Goal: Task Accomplishment & Management: Manage account settings

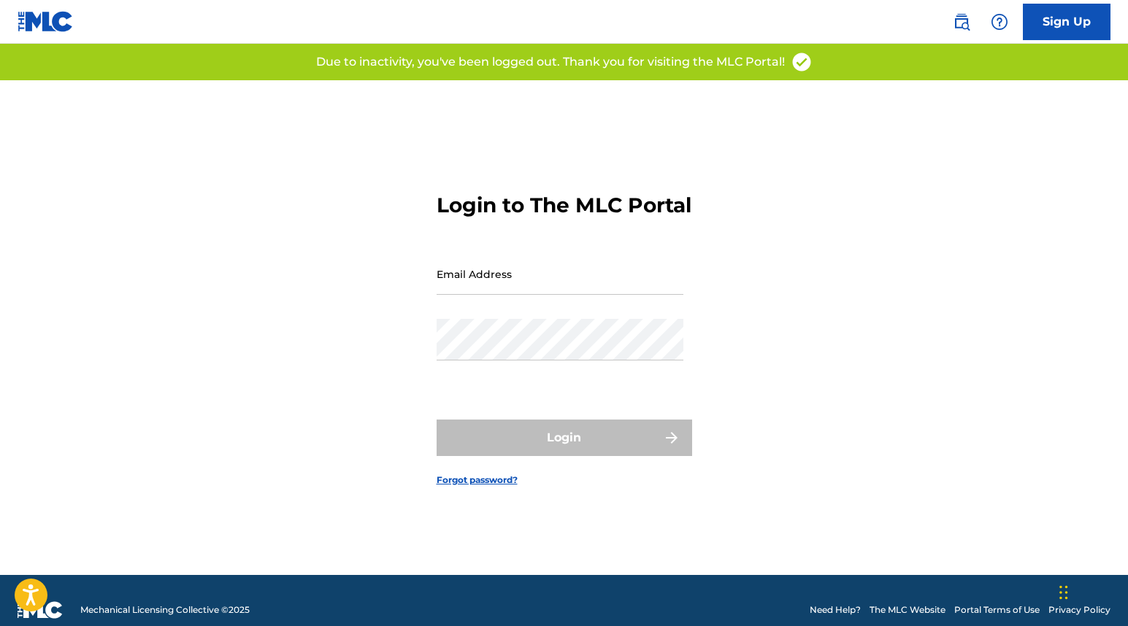
click at [537, 307] on div "Email Address" at bounding box center [560, 286] width 247 height 66
click at [542, 295] on input "Email Address" at bounding box center [560, 274] width 247 height 42
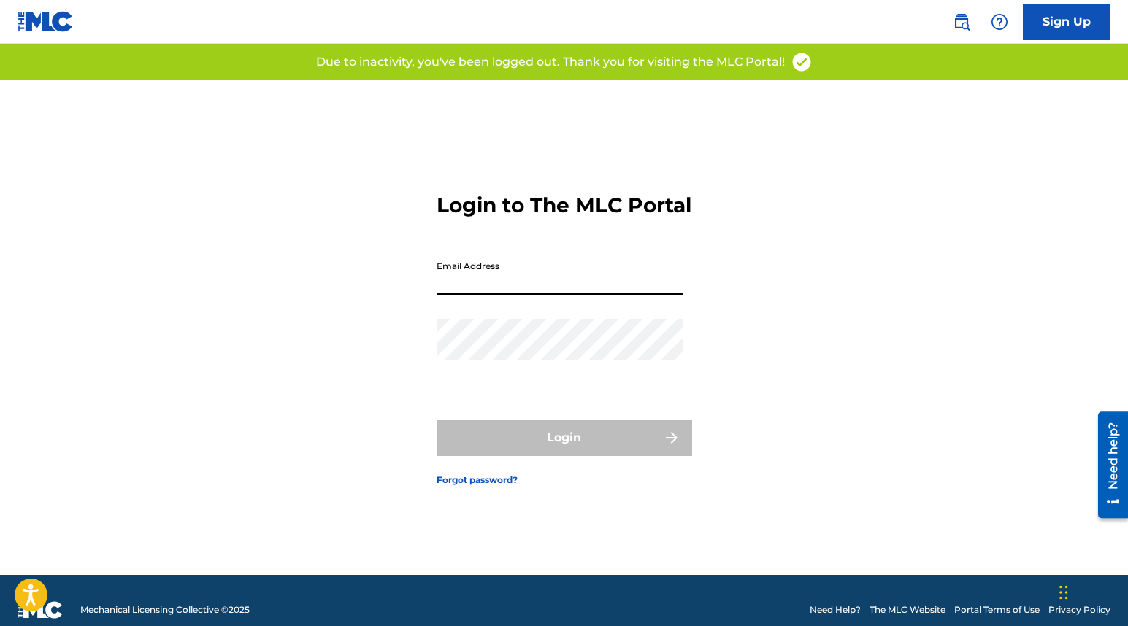
type input "[PERSON_NAME][EMAIL_ADDRESS][DOMAIN_NAME]"
click at [571, 374] on div "Password" at bounding box center [560, 352] width 247 height 66
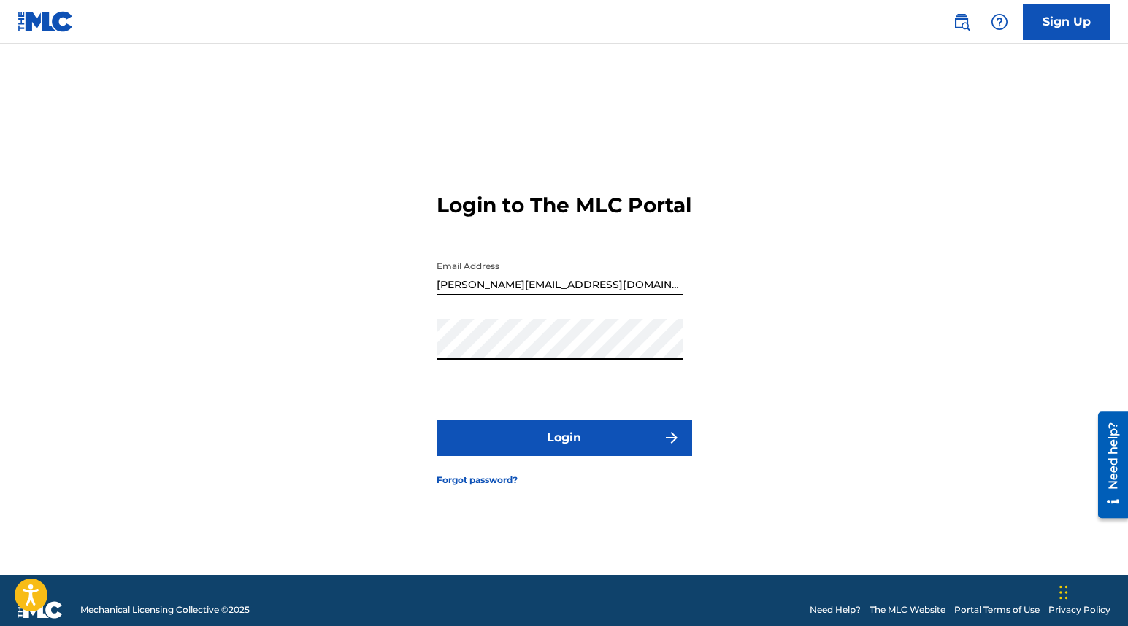
click at [618, 453] on button "Login" at bounding box center [565, 438] width 256 height 37
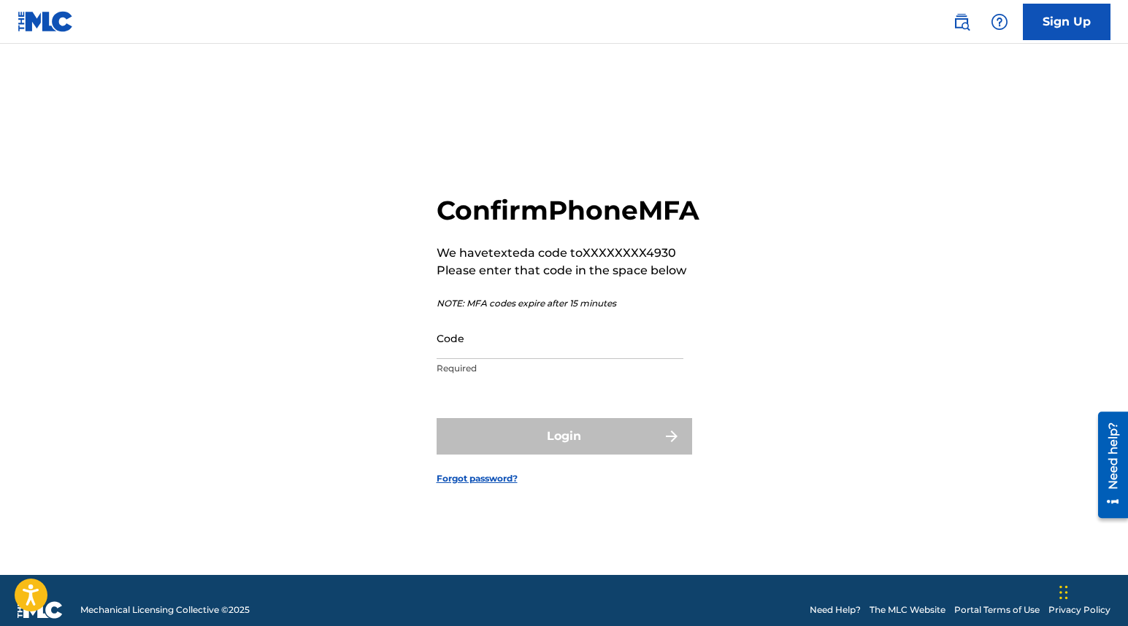
click at [548, 359] on input "Code" at bounding box center [560, 339] width 247 height 42
paste input "125729"
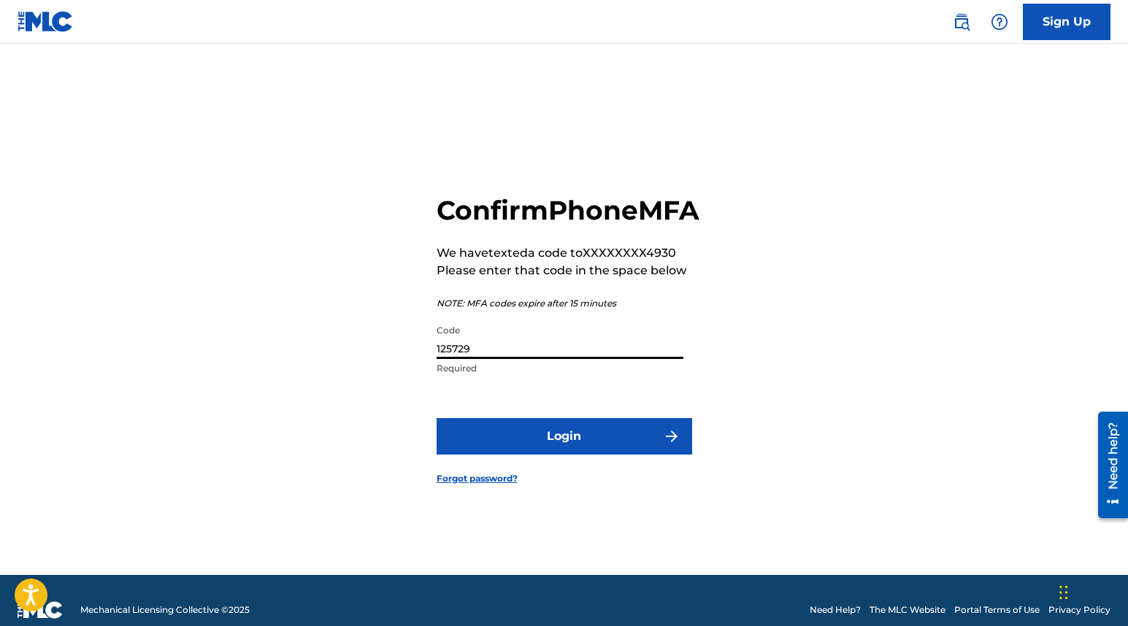
type input "125729"
click at [567, 431] on form "Confirm Phone MFA We have texted a code to XXXXXXXX4930 Please enter that code …" at bounding box center [565, 327] width 256 height 495
click at [567, 442] on button "Login" at bounding box center [565, 436] width 256 height 37
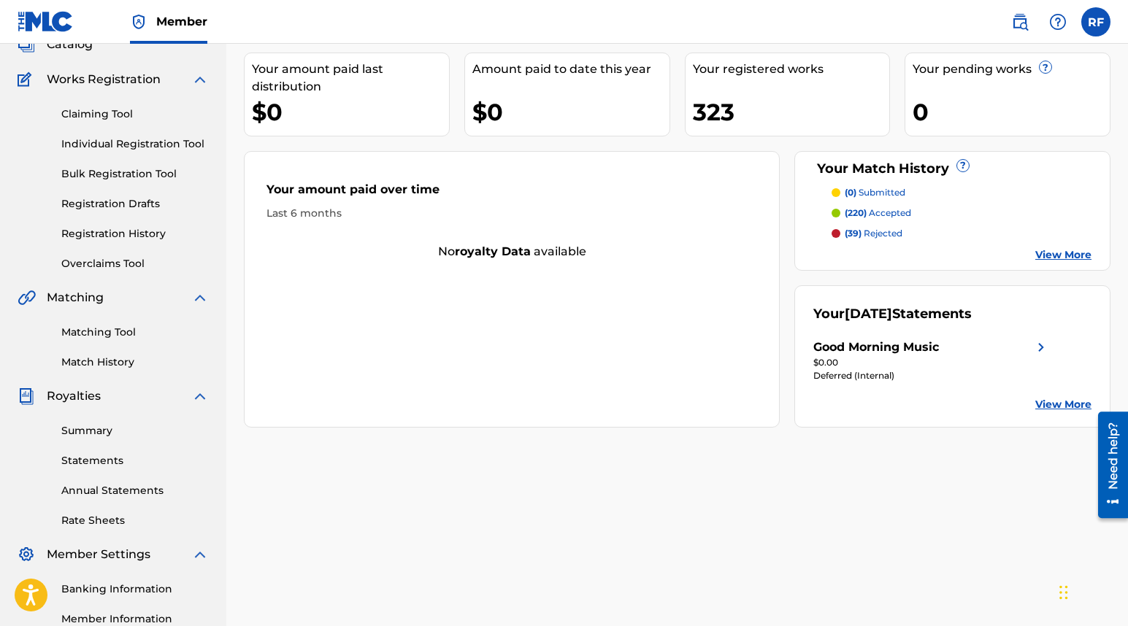
scroll to position [279, 0]
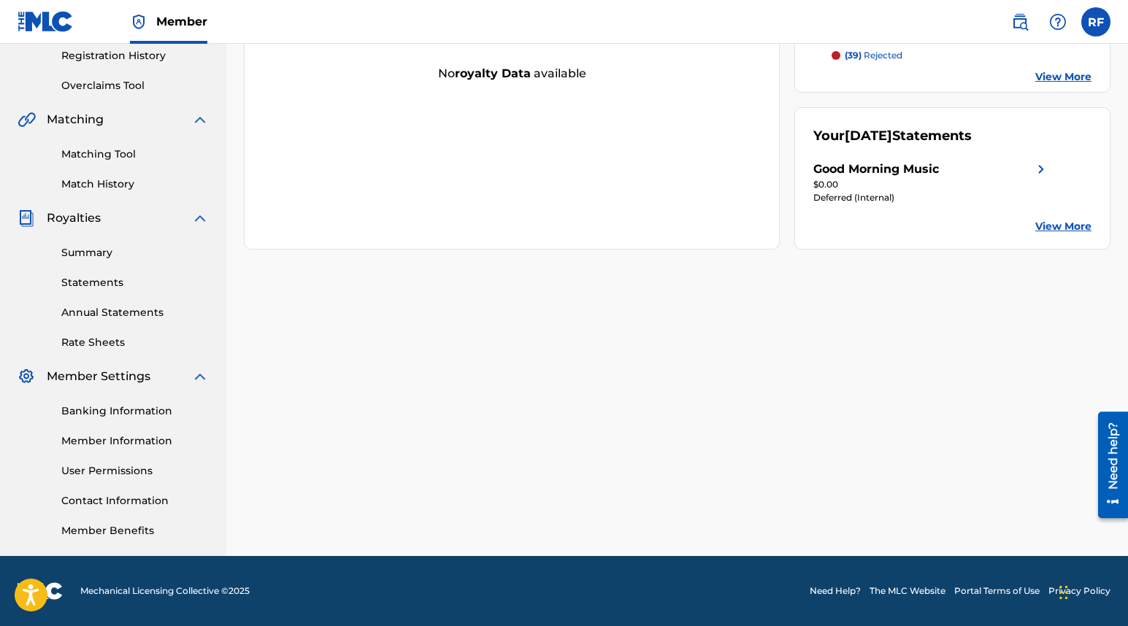
click at [120, 415] on link "Banking Information" at bounding box center [134, 411] width 147 height 15
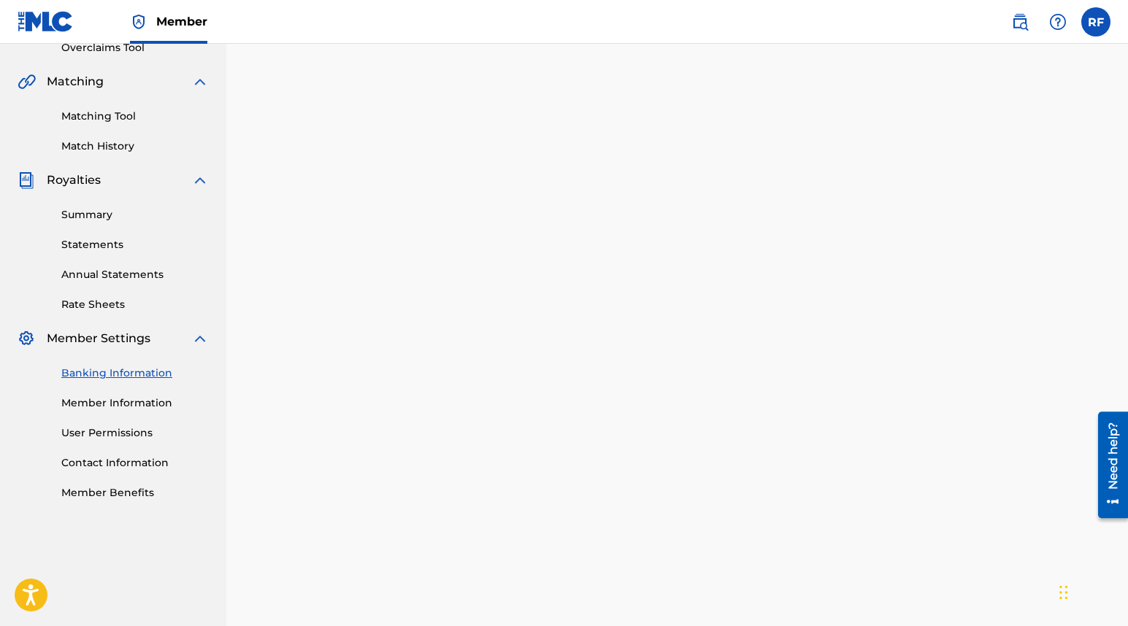
scroll to position [356, 0]
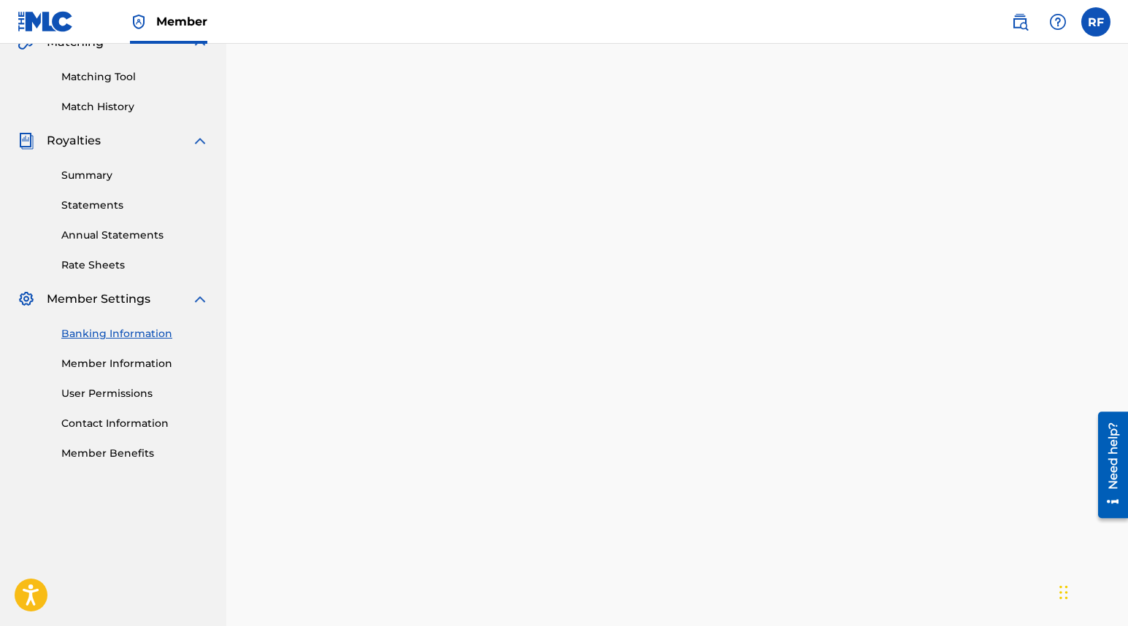
click at [133, 368] on link "Member Information" at bounding box center [134, 363] width 147 height 15
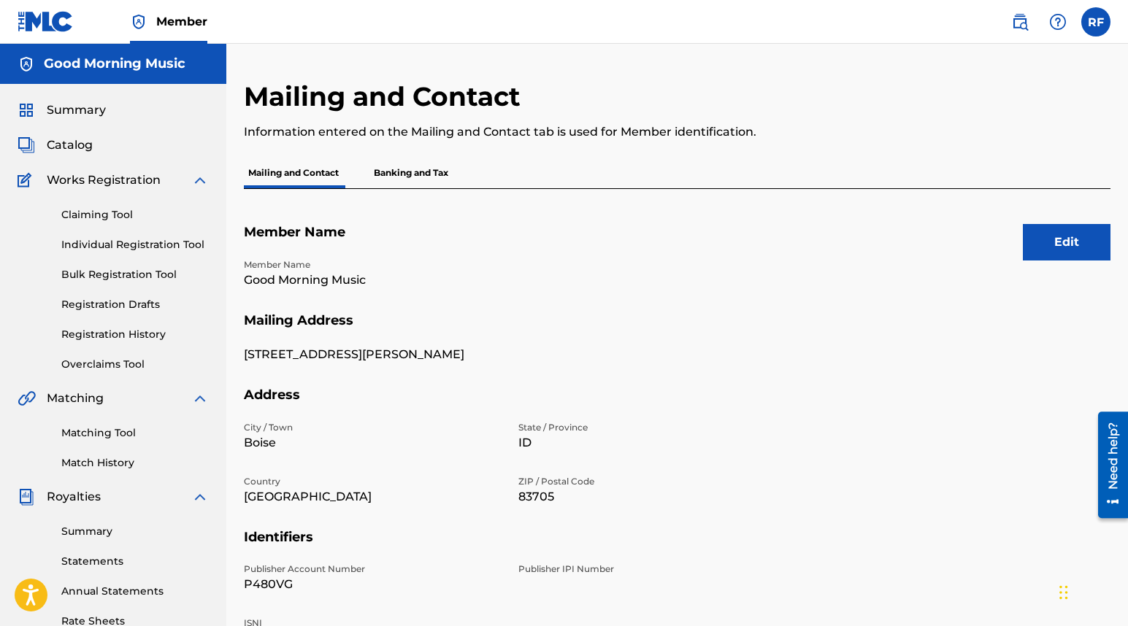
click at [417, 180] on p "Banking and Tax" at bounding box center [410, 173] width 83 height 31
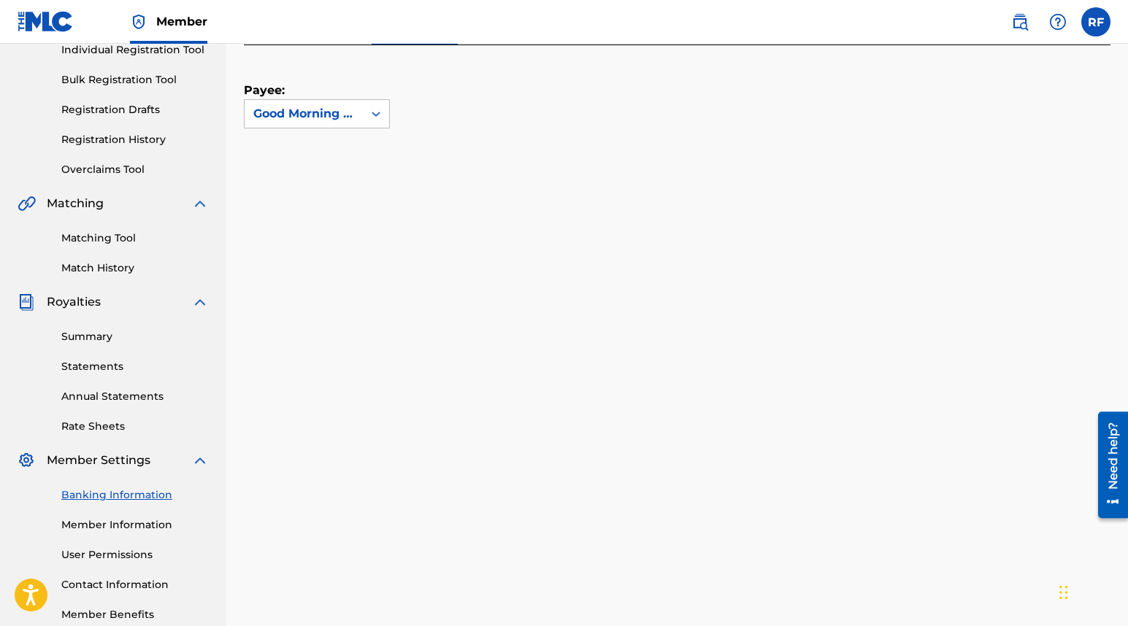
scroll to position [218, 0]
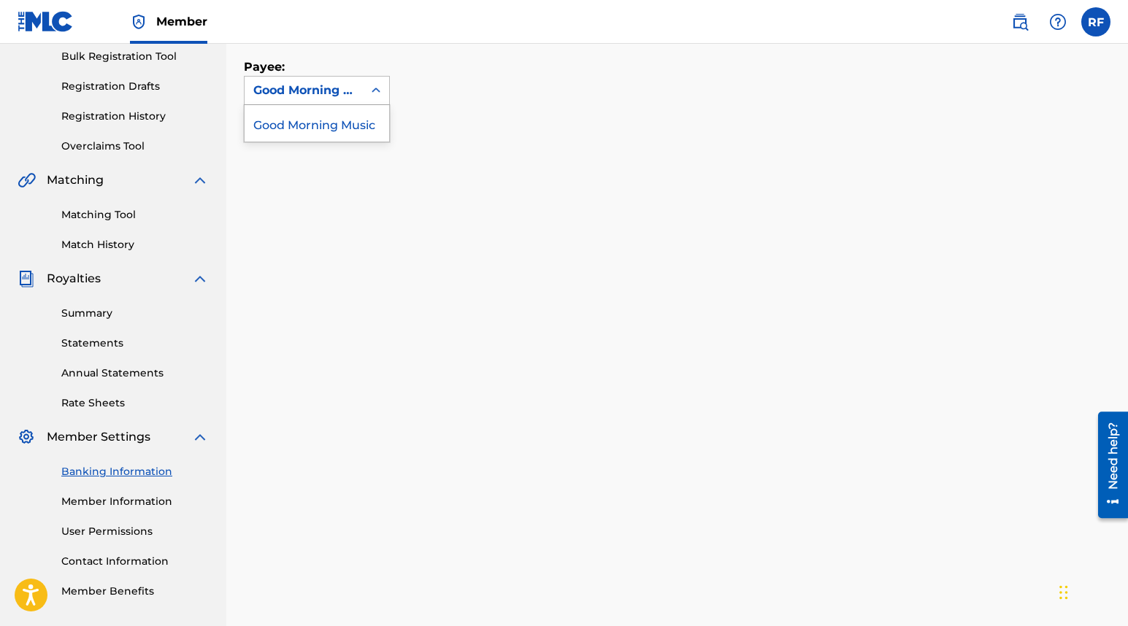
click at [349, 102] on div "Good Morning Music" at bounding box center [304, 91] width 118 height 28
click at [353, 125] on div "Good Morning Music" at bounding box center [317, 123] width 145 height 37
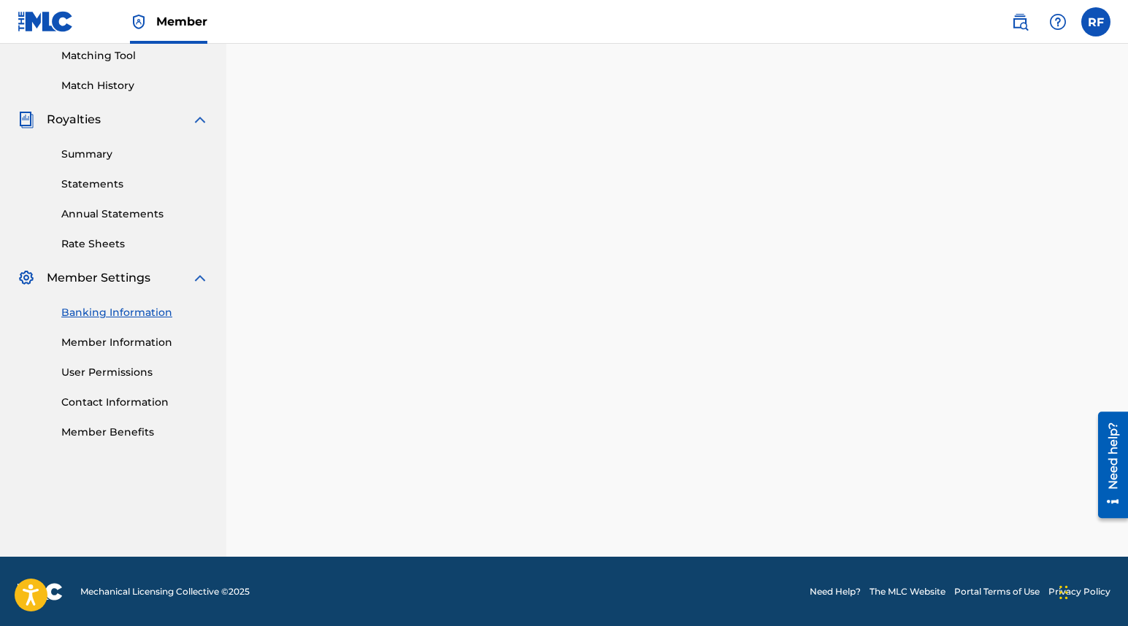
scroll to position [279, 0]
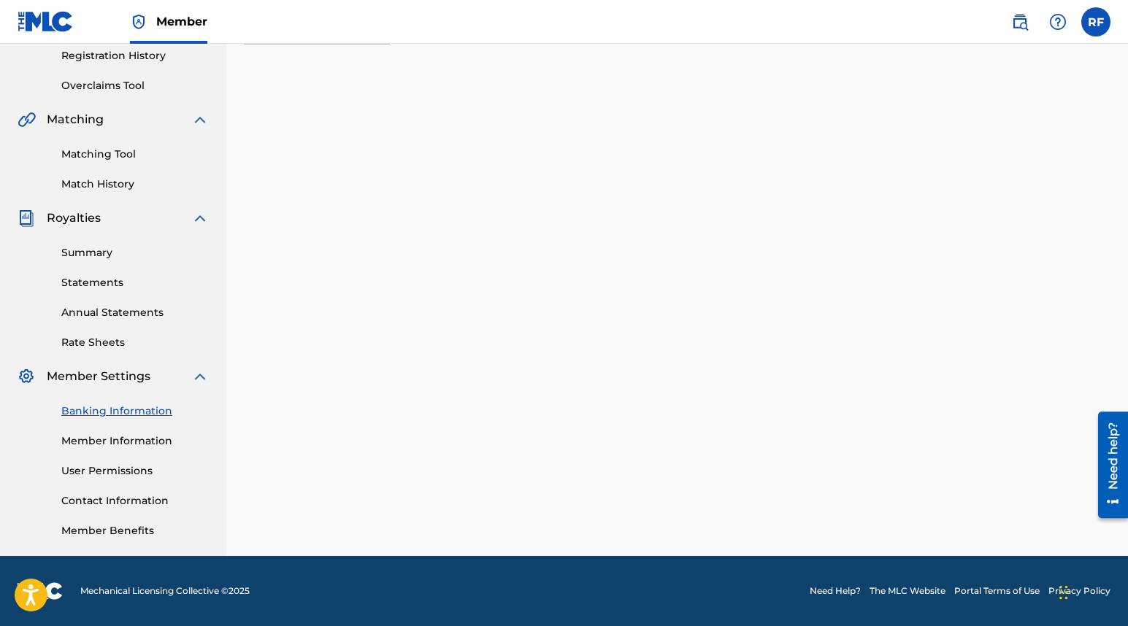
click at [94, 250] on link "Summary" at bounding box center [134, 252] width 147 height 15
